Goal: Navigation & Orientation: Find specific page/section

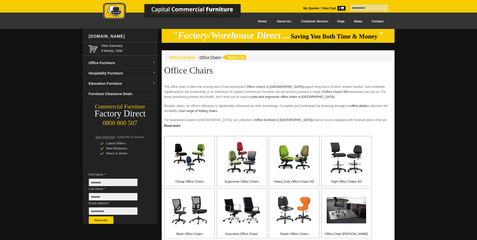
click at [180, 58] on span "Office Furniture" at bounding box center [182, 57] width 26 height 4
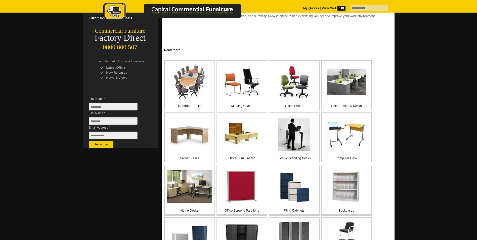
scroll to position [75, 0]
click at [288, 103] on div "Office Chairs" at bounding box center [294, 86] width 50 height 50
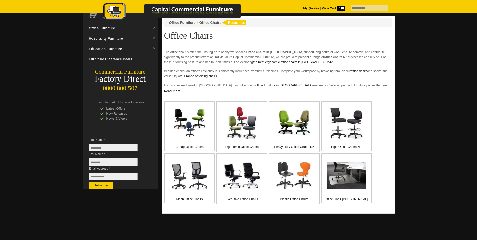
scroll to position [25, 0]
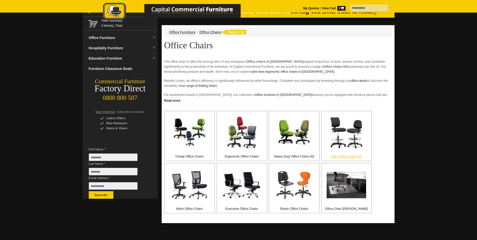
click at [340, 155] on p "High Office Chairs NZ" at bounding box center [347, 156] width 50 height 5
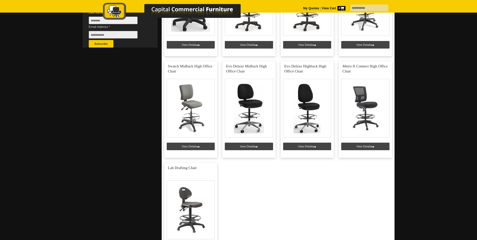
scroll to position [176, 0]
